Goal: Find specific page/section: Find specific page/section

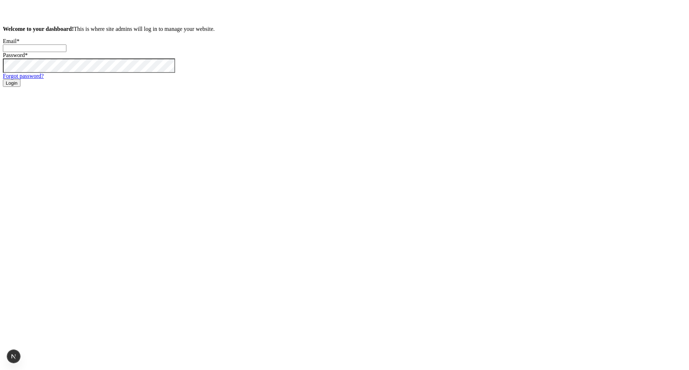
type input "damijan.pristov@gmail.com"
click at [20, 87] on button "Login" at bounding box center [12, 83] width 18 height 8
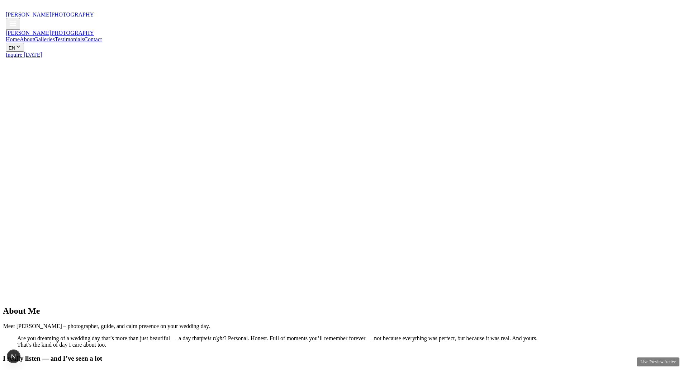
click at [84, 36] on link "Testimonials" at bounding box center [69, 39] width 29 height 6
